Goal: Information Seeking & Learning: Learn about a topic

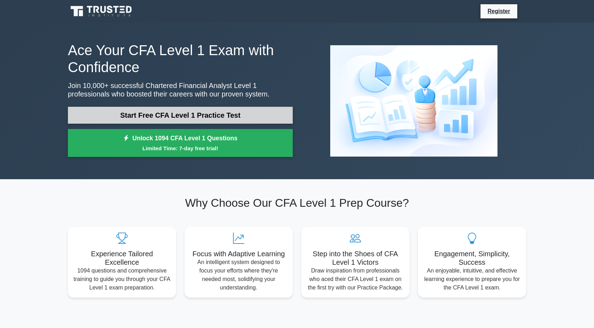
click at [146, 111] on link "Start Free CFA Level 1 Practice Test" at bounding box center [180, 115] width 225 height 17
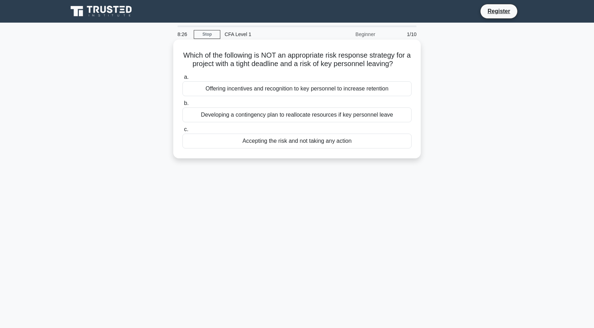
click at [300, 92] on div "Offering incentives and recognition to key personnel to increase retention" at bounding box center [297, 88] width 229 height 15
click at [183, 80] on input "a. Offering incentives and recognition to key personnel to increase retention" at bounding box center [183, 77] width 0 height 5
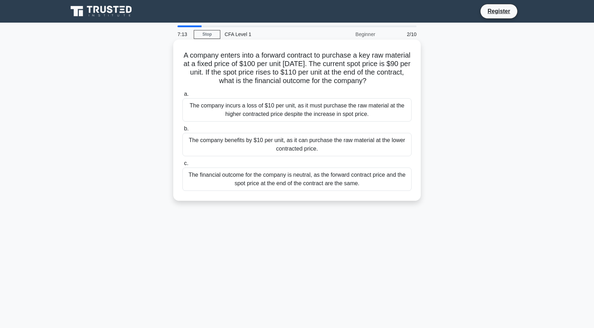
click at [313, 179] on div "The financial outcome for the company is neutral, as the forward contract price…" at bounding box center [297, 179] width 229 height 23
click at [183, 166] on input "c. The financial outcome for the company is neutral, as the forward contract pr…" at bounding box center [183, 163] width 0 height 5
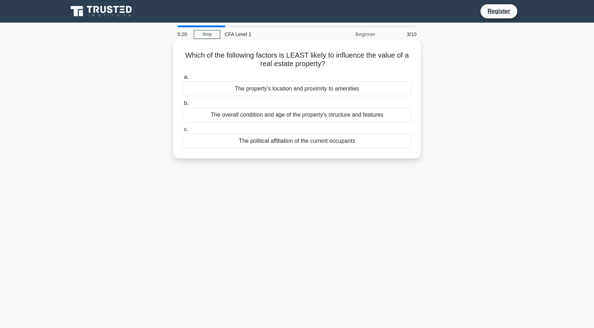
click at [253, 90] on div "The property's location and proximity to amenities" at bounding box center [297, 88] width 229 height 15
click at [183, 80] on input "a. The property's location and proximity to amenities" at bounding box center [183, 77] width 0 height 5
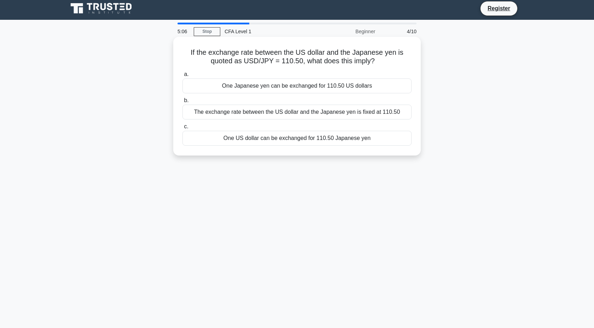
scroll to position [13, 0]
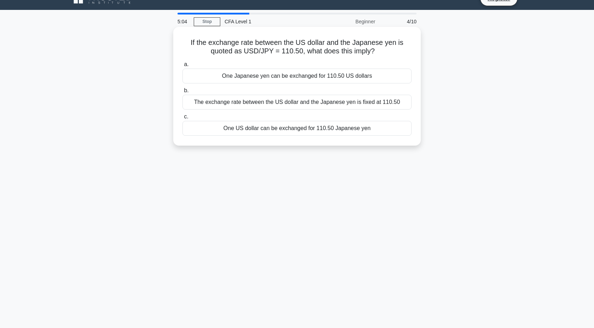
click at [293, 102] on div "The exchange rate between the US dollar and the Japanese yen is fixed at 110.50" at bounding box center [297, 102] width 229 height 15
click at [183, 93] on input "b. The exchange rate between the US dollar and the Japanese yen is fixed at 110…" at bounding box center [183, 90] width 0 height 5
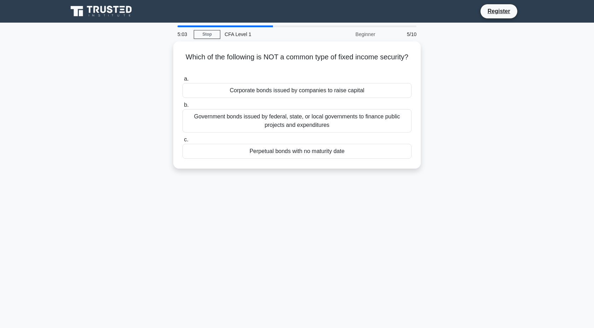
scroll to position [0, 0]
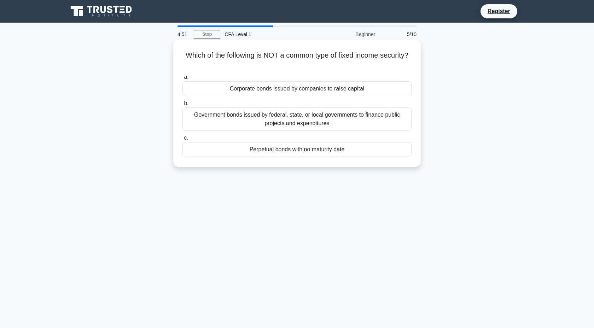
drag, startPoint x: 208, startPoint y: 58, endPoint x: 342, endPoint y: 59, distance: 133.7
click at [342, 59] on h5 "Which of the following is NOT a common type of fixed income security? .spinner_…" at bounding box center [297, 60] width 231 height 18
click at [310, 87] on div "Corporate bonds issued by companies to raise capital" at bounding box center [297, 88] width 229 height 15
click at [183, 80] on input "a. Corporate bonds issued by companies to raise capital" at bounding box center [183, 77] width 0 height 5
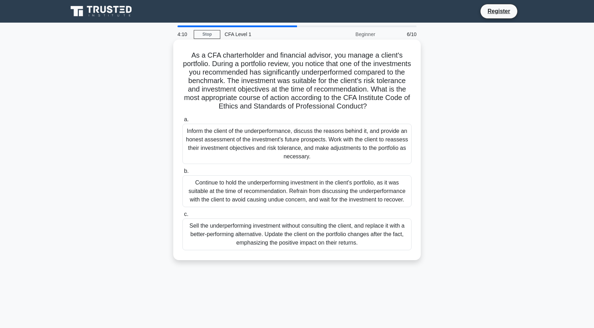
click at [241, 197] on div "Continue to hold the underperforming investment in the client's portfolio, as i…" at bounding box center [297, 191] width 229 height 32
click at [183, 174] on input "b. Continue to hold the underperforming investment in the client's portfolio, a…" at bounding box center [183, 171] width 0 height 5
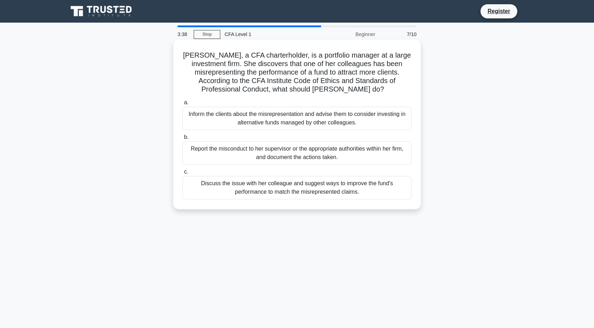
click at [259, 190] on div "Discuss the issue with her colleague and suggest ways to improve the fund's per…" at bounding box center [297, 187] width 229 height 23
click at [183, 174] on input "c. Discuss the issue with her colleague and suggest ways to improve the fund's …" at bounding box center [183, 172] width 0 height 5
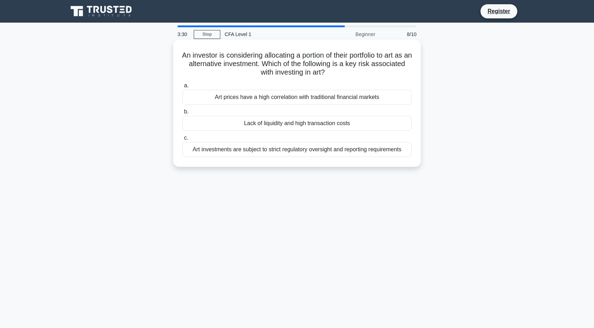
click at [308, 119] on div "Lack of liquidity and high transaction costs" at bounding box center [297, 123] width 229 height 15
click at [183, 114] on input "b. Lack of liquidity and high transaction costs" at bounding box center [183, 112] width 0 height 5
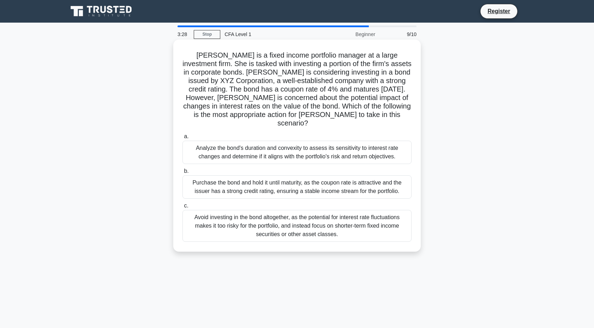
click at [276, 143] on div "Analyze the bond's duration and convexity to assess its sensitivity to interest…" at bounding box center [297, 152] width 229 height 23
click at [183, 139] on input "a. Analyze the bond's duration and convexity to assess its sensitivity to inter…" at bounding box center [183, 136] width 0 height 5
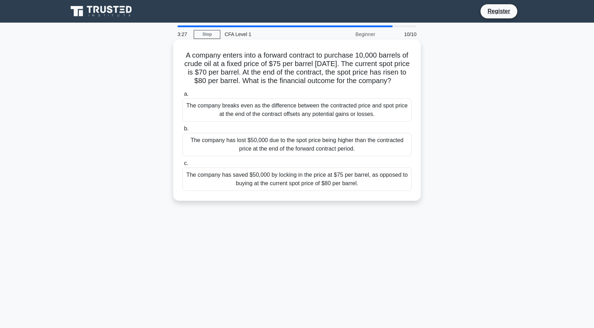
click at [381, 106] on label "a. The company breaks even as the difference between the contracted price and s…" at bounding box center [297, 106] width 229 height 32
click at [183, 97] on input "a. The company breaks even as the difference between the contracted price and s…" at bounding box center [183, 94] width 0 height 5
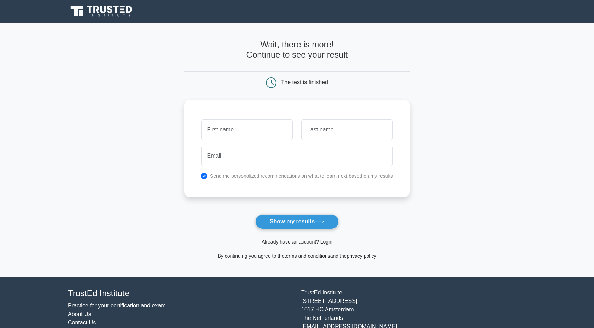
click at [450, 67] on main "Wait, there is more! Continue to see your result The test is finished and the" at bounding box center [297, 150] width 594 height 255
click at [245, 130] on input "text" at bounding box center [247, 128] width 92 height 21
type input "Nguyen"
click at [325, 132] on input "text" at bounding box center [347, 128] width 92 height 21
type input "Dai"
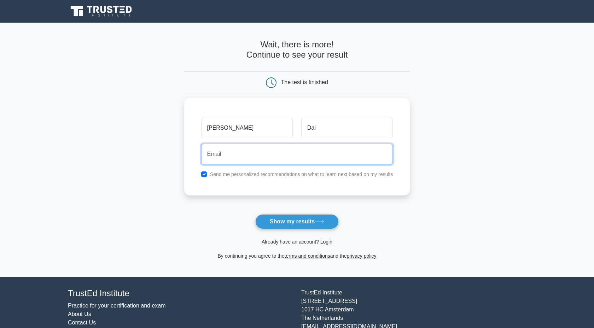
click at [303, 163] on input "email" at bounding box center [297, 154] width 192 height 21
type input "nguyenchidai.sfms@gmail.com"
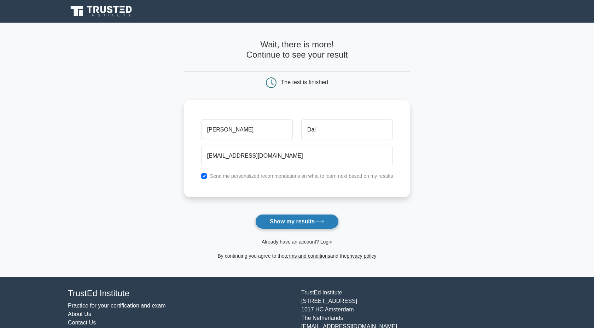
click at [289, 220] on button "Show my results" at bounding box center [296, 221] width 83 height 15
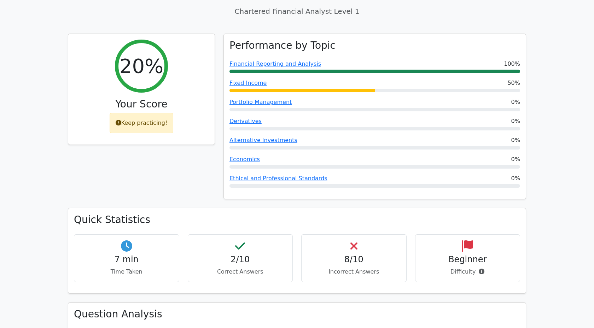
scroll to position [255, 0]
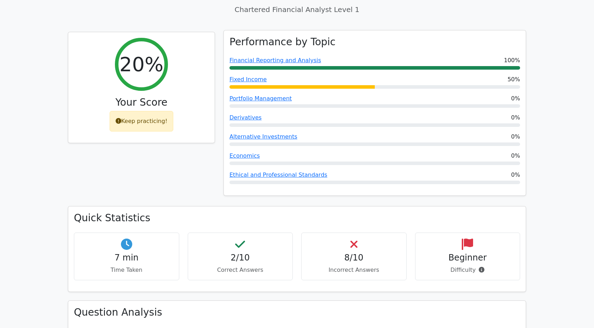
click at [278, 66] on div at bounding box center [375, 68] width 291 height 4
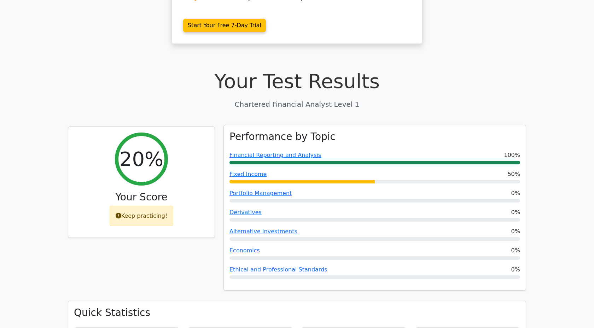
scroll to position [174, 0]
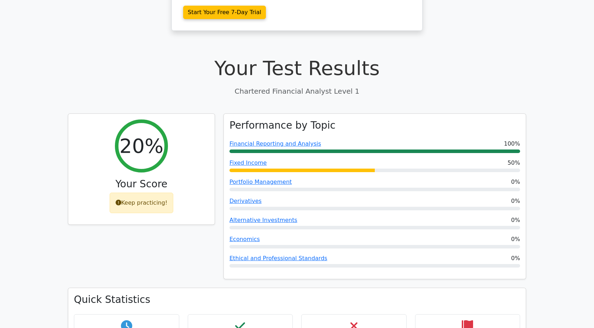
click at [129, 259] on div "20% Your Score Keep practicing!" at bounding box center [142, 201] width 156 height 175
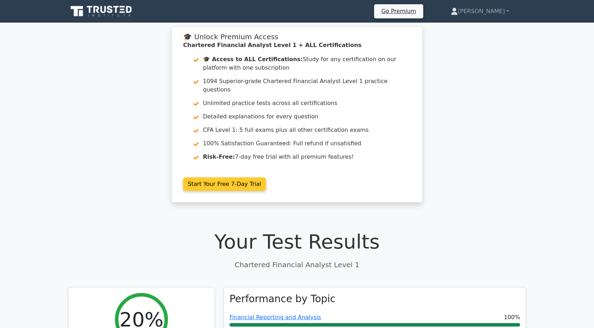
scroll to position [221, 0]
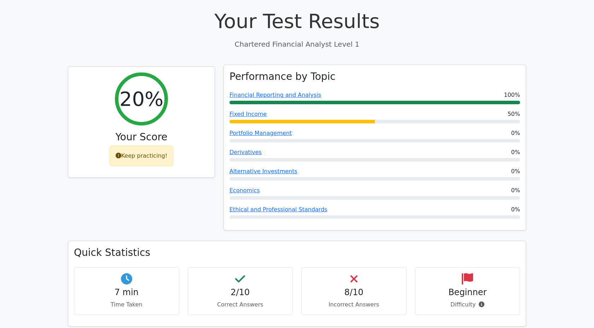
click at [282, 110] on div "Fixed Income 50%" at bounding box center [375, 116] width 291 height 13
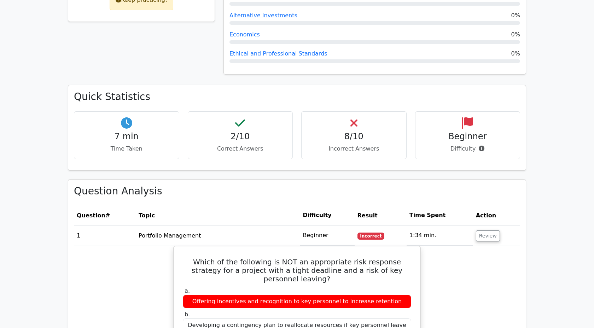
scroll to position [0, 0]
